Goal: Task Accomplishment & Management: Manage account settings

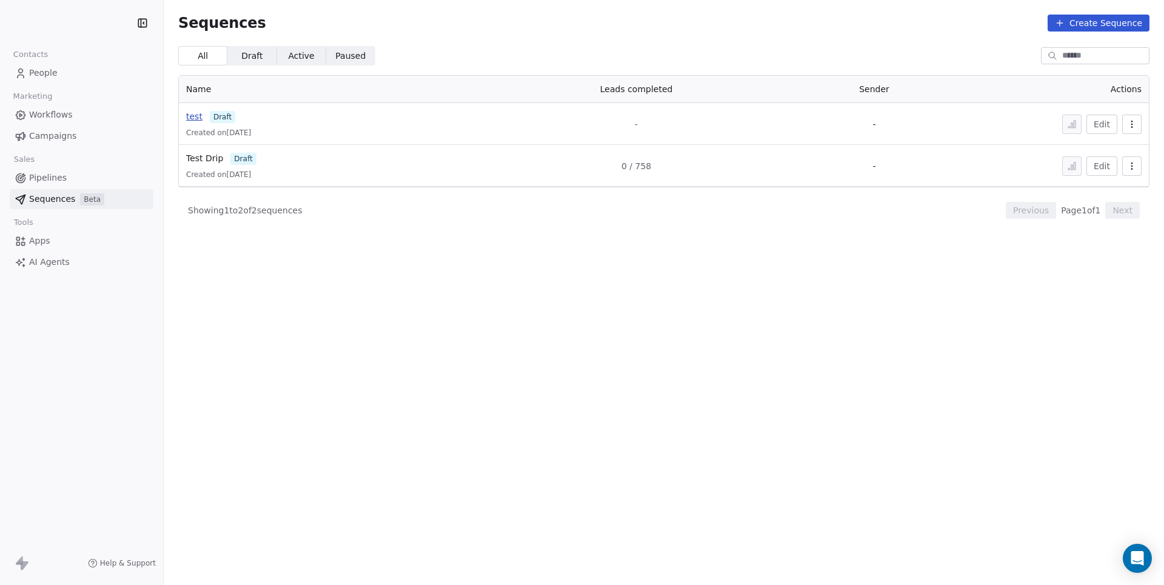
click at [196, 119] on span "test" at bounding box center [194, 117] width 16 height 10
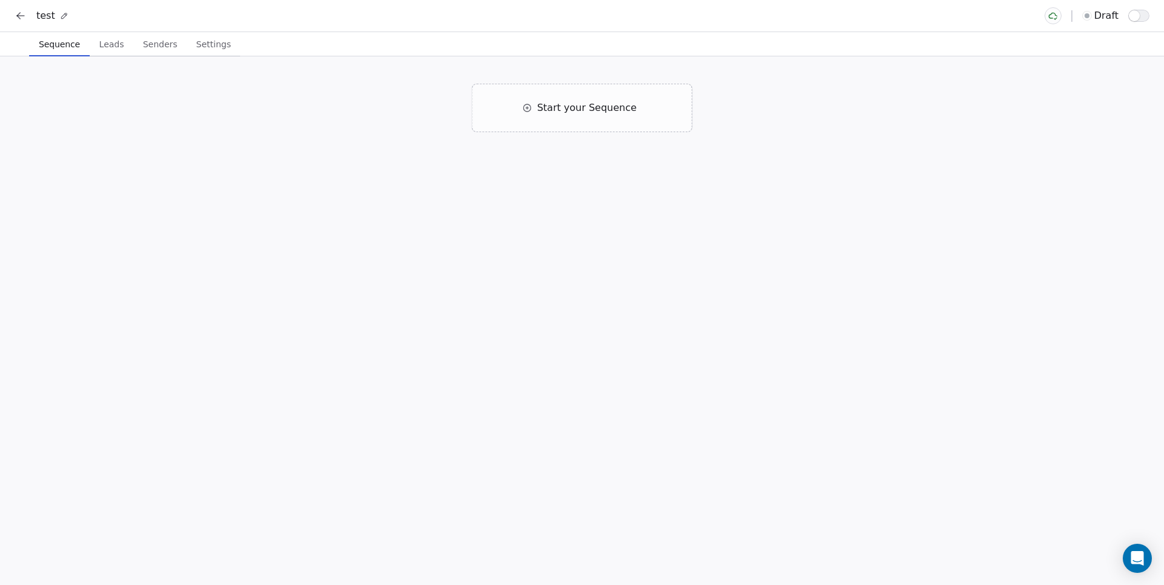
click at [218, 46] on span "Settings" at bounding box center [214, 44] width 44 height 17
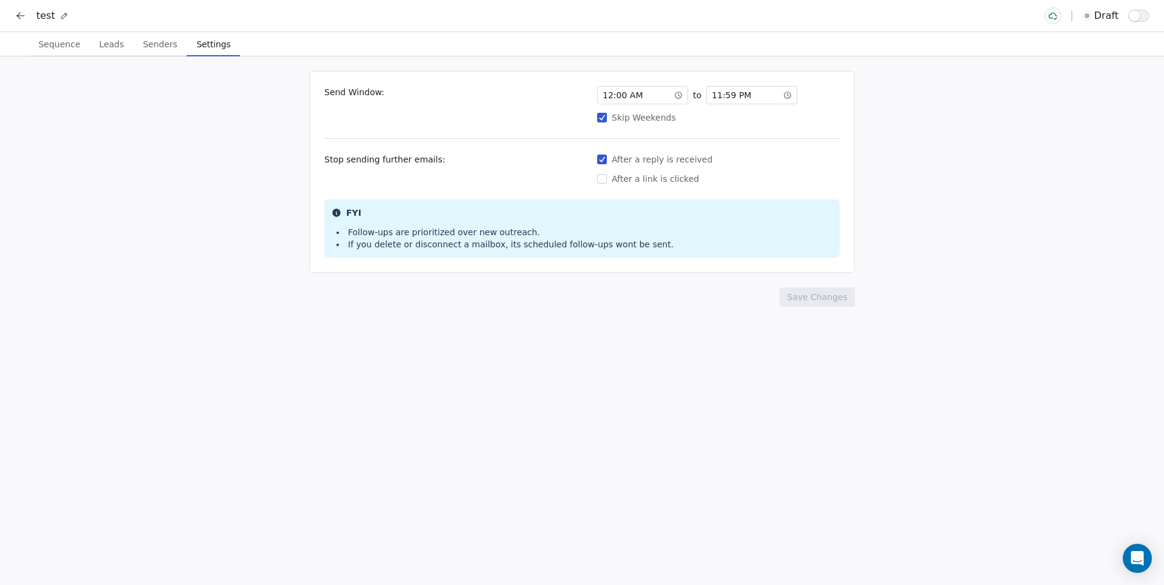
click at [156, 47] on span "Senders" at bounding box center [160, 44] width 44 height 17
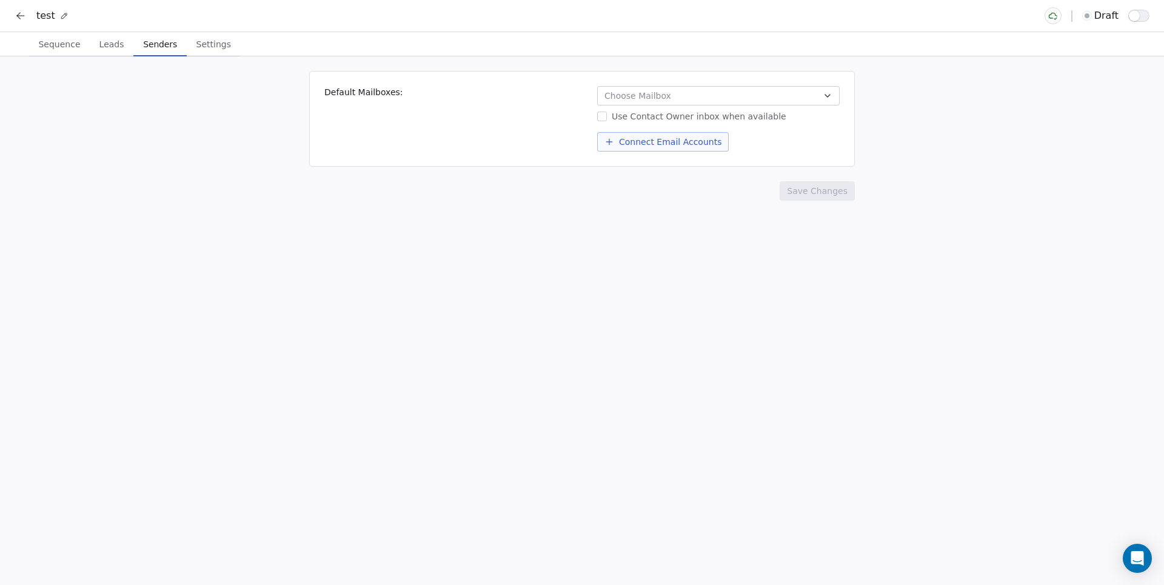
click at [753, 104] on button "Choose Mailbox" at bounding box center [718, 95] width 243 height 19
click at [646, 317] on html "test draft Sequence Sequence Leads Leads Senders Senders Settings Settings Defa…" at bounding box center [582, 292] width 1164 height 585
